Goal: Task Accomplishment & Management: Use online tool/utility

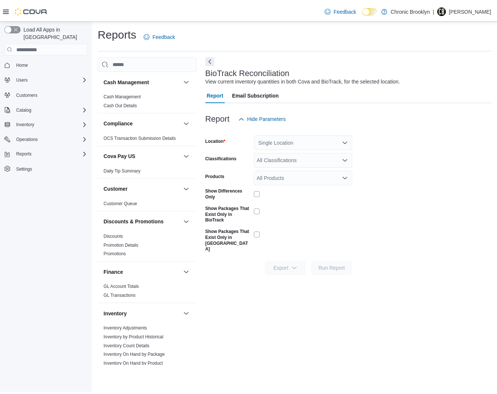
scroll to position [450, 0]
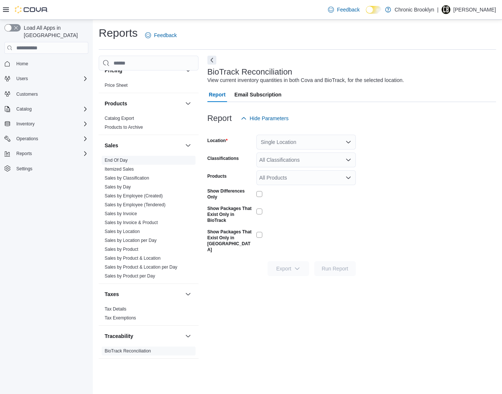
click at [124, 160] on link "End Of Day" at bounding box center [116, 160] width 23 height 5
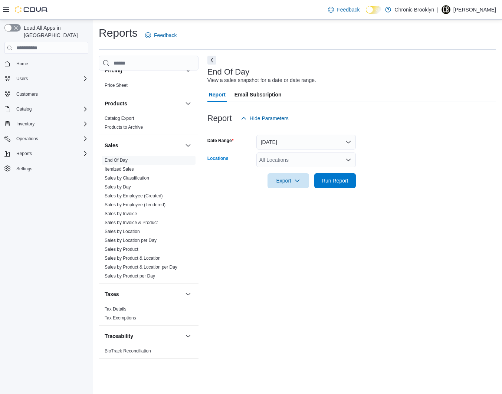
click at [294, 157] on div "All Locations" at bounding box center [307, 160] width 100 height 15
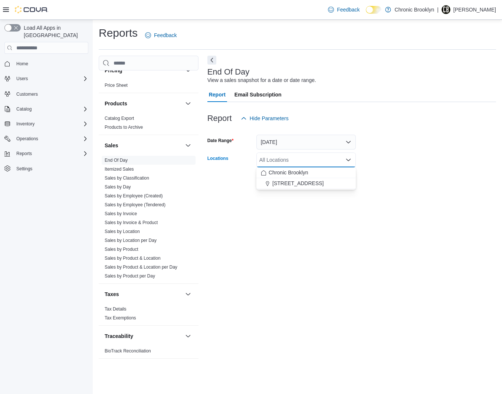
drag, startPoint x: 291, startPoint y: 185, endPoint x: 375, endPoint y: 175, distance: 83.7
click at [294, 184] on span "[STREET_ADDRESS]" at bounding box center [298, 183] width 51 height 7
drag, startPoint x: 412, startPoint y: 164, endPoint x: 400, endPoint y: 170, distance: 13.0
click at [411, 164] on form "Date Range Today Locations 483 3rd Ave Combo box. Selected. 483 3rd Ave. Press …" at bounding box center [352, 157] width 289 height 62
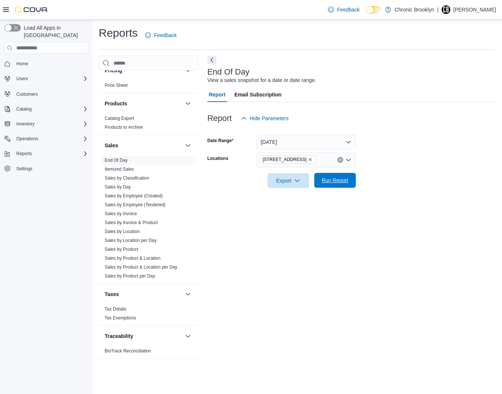
click at [337, 181] on span "Run Report" at bounding box center [335, 180] width 27 height 7
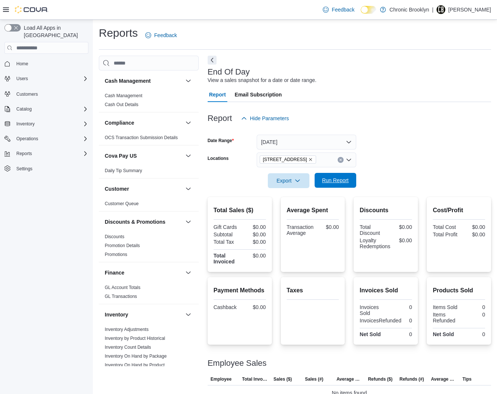
click at [338, 182] on span "Run Report" at bounding box center [335, 180] width 27 height 7
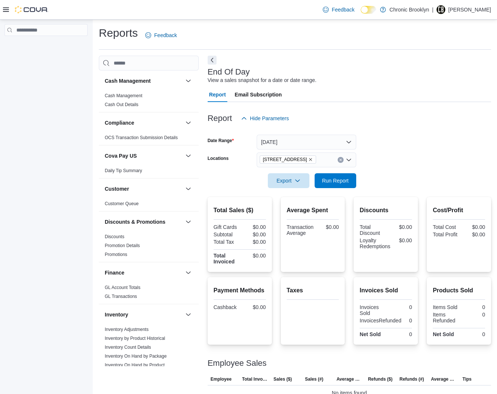
scroll to position [13, 0]
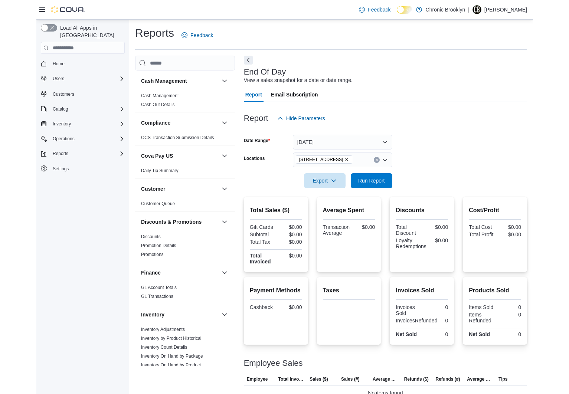
scroll to position [13, 0]
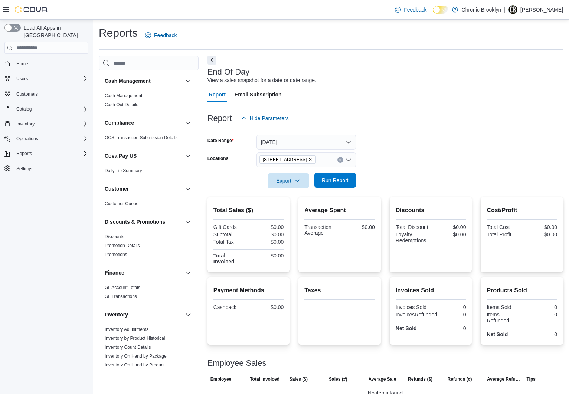
click at [336, 179] on span "Run Report" at bounding box center [335, 180] width 27 height 7
drag, startPoint x: 338, startPoint y: 182, endPoint x: 439, endPoint y: 134, distance: 112.8
click at [338, 182] on span "Run Report" at bounding box center [335, 180] width 27 height 7
click at [341, 180] on span "Run Report" at bounding box center [335, 180] width 27 height 7
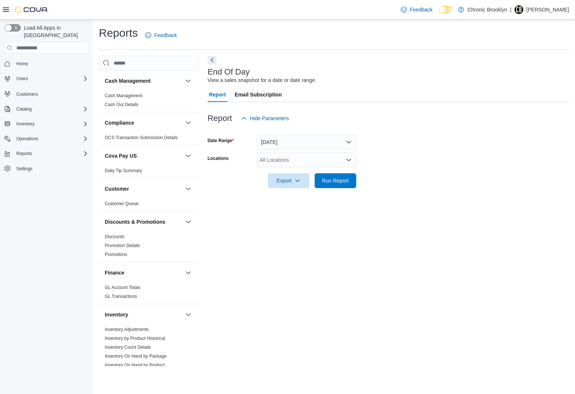
click at [294, 160] on div "All Locations" at bounding box center [307, 160] width 100 height 15
drag, startPoint x: 288, startPoint y: 181, endPoint x: 326, endPoint y: 183, distance: 38.7
click at [288, 181] on span "[STREET_ADDRESS]" at bounding box center [298, 183] width 51 height 7
drag, startPoint x: 431, startPoint y: 183, endPoint x: 370, endPoint y: 194, distance: 62.3
click at [426, 185] on form "Date Range Today Locations 483 3rd Ave Export Run Report" at bounding box center [388, 157] width 361 height 62
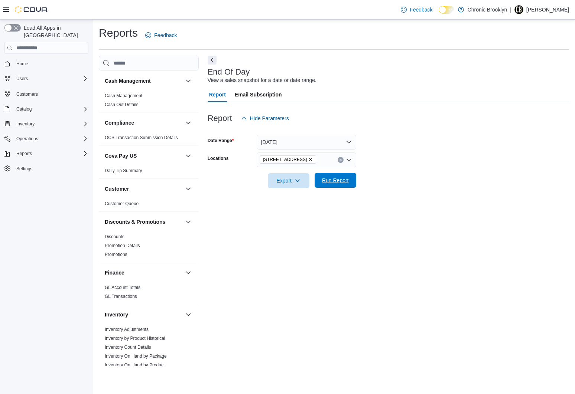
click at [338, 180] on span "Run Report" at bounding box center [335, 180] width 27 height 7
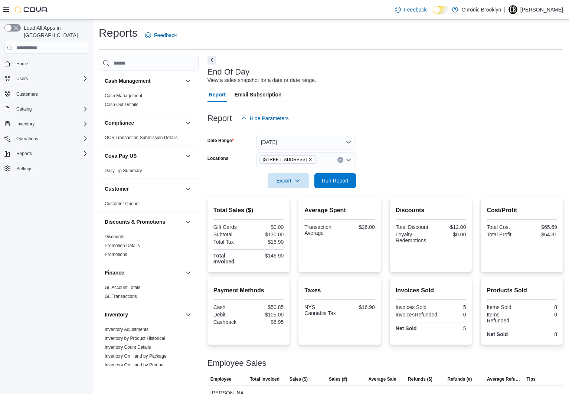
scroll to position [13, 0]
